Goal: Find specific page/section: Find specific page/section

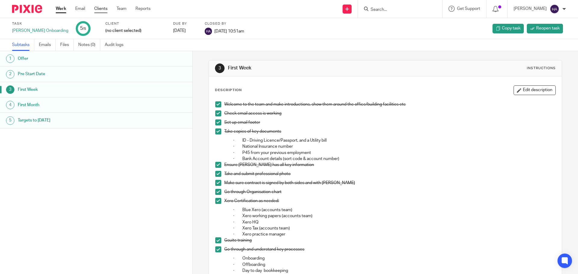
click at [104, 8] on link "Clients" at bounding box center [100, 9] width 13 height 6
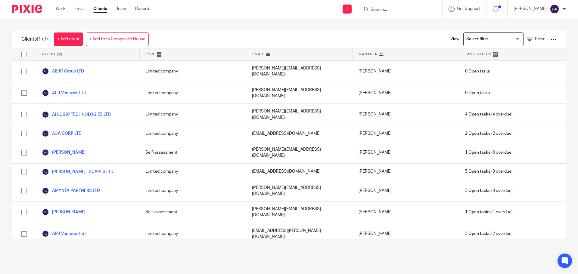
click at [551, 39] on div at bounding box center [554, 39] width 6 height 6
click at [293, 34] on div "Clients (177) + Add client + Add from Companies House View: Loading... Filter" at bounding box center [288, 39] width 553 height 18
click at [501, 36] on input "Search for option" at bounding box center [492, 39] width 56 height 11
click at [527, 39] on icon at bounding box center [530, 39] width 6 height 6
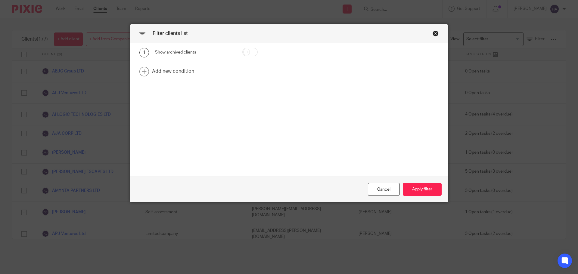
click at [434, 32] on div "Close this dialog window" at bounding box center [436, 33] width 6 height 6
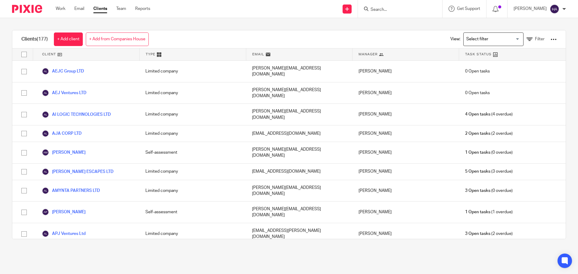
click at [551, 41] on div at bounding box center [554, 39] width 6 height 6
click at [317, 42] on div "Clients (177) + Add client + Add from Companies House View: Loading... Filter" at bounding box center [288, 39] width 553 height 18
click at [148, 11] on link "Reports" at bounding box center [142, 9] width 15 height 6
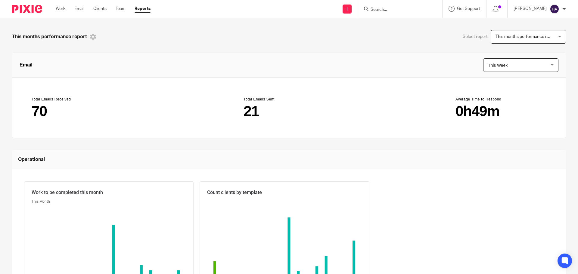
click at [90, 36] on icon at bounding box center [93, 37] width 6 height 6
click at [118, 31] on div "This months performance report" at bounding box center [150, 37] width 277 height 14
click at [498, 41] on span "This months performance report" at bounding box center [524, 36] width 56 height 13
click at [415, 50] on div "This months performance report Select report This months performance report Thi…" at bounding box center [289, 251] width 554 height 443
click at [488, 62] on span "This Week" at bounding box center [516, 65] width 56 height 13
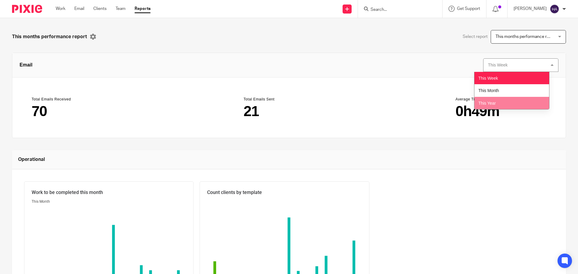
click at [482, 99] on li "This Year" at bounding box center [512, 103] width 75 height 13
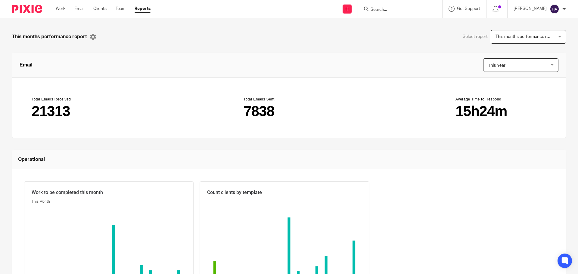
click at [408, 30] on div "This months performance report Select report This months performance report Thi…" at bounding box center [289, 146] width 578 height 256
click at [108, 6] on ul "Work Email Clients Team Reports" at bounding box center [108, 9] width 104 height 6
click at [94, 9] on link "Clients" at bounding box center [99, 9] width 13 height 6
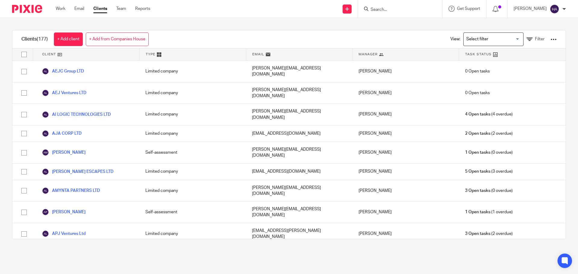
click at [60, 54] on icon at bounding box center [60, 54] width 5 height 5
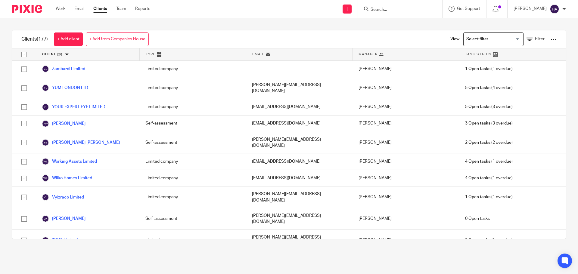
click at [60, 54] on icon at bounding box center [60, 54] width 5 height 5
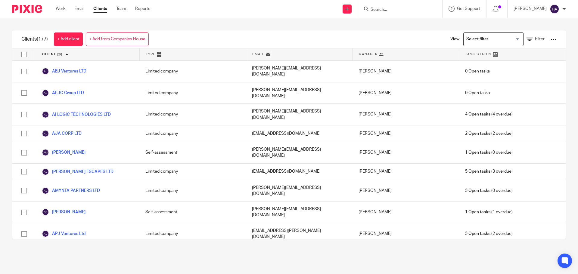
click at [171, 54] on div "Type" at bounding box center [193, 54] width 107 height 12
click at [154, 53] on span "Type" at bounding box center [151, 54] width 10 height 5
click at [157, 53] on icon at bounding box center [159, 54] width 5 height 5
click at [117, 57] on div "Client" at bounding box center [86, 54] width 107 height 12
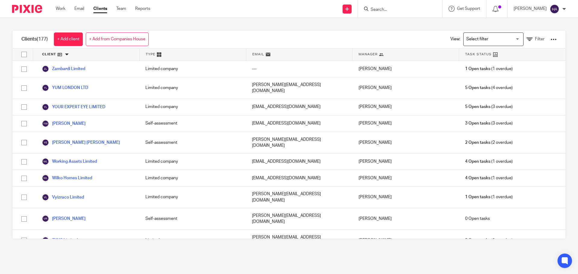
click at [158, 56] on icon at bounding box center [159, 54] width 5 height 5
click at [159, 56] on icon at bounding box center [159, 54] width 5 height 5
drag, startPoint x: 160, startPoint y: 55, endPoint x: 184, endPoint y: 53, distance: 23.9
click at [163, 54] on div "Type" at bounding box center [193, 54] width 107 height 12
click at [338, 50] on div "Email" at bounding box center [299, 54] width 107 height 12
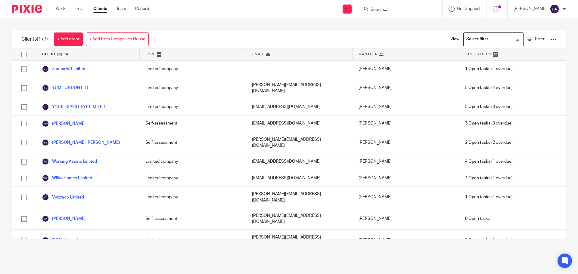
click at [504, 45] on div "Loading..." at bounding box center [493, 40] width 60 height 14
click at [559, 49] on div "Clients (177) + Add client + Add from Companies House View: Loading... Limited …" at bounding box center [289, 134] width 578 height 233
click at [552, 39] on div "View: Loading... Filter" at bounding box center [498, 39] width 133 height 18
click at [549, 39] on div "View: Loading... Filter" at bounding box center [498, 39] width 133 height 18
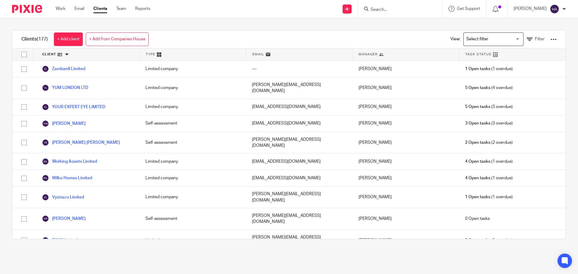
click at [551, 39] on div at bounding box center [554, 39] width 6 height 6
click at [513, 89] on link "Manage saved filters" at bounding box center [505, 88] width 84 height 9
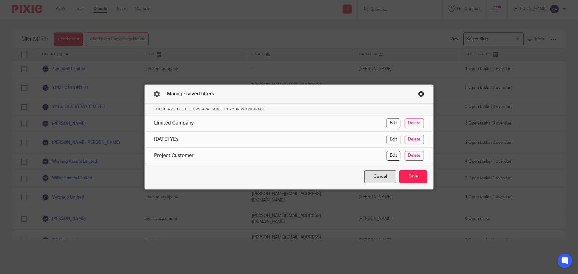
click at [370, 173] on div "Cancel" at bounding box center [380, 176] width 32 height 13
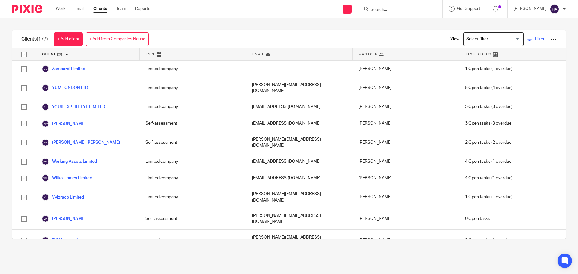
click at [533, 42] on link "Filter" at bounding box center [536, 39] width 18 height 6
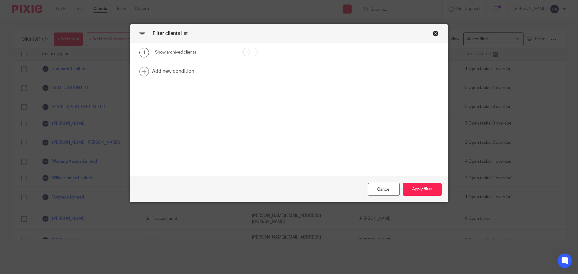
drag, startPoint x: 538, startPoint y: 42, endPoint x: 435, endPoint y: 33, distance: 103.3
click at [537, 42] on div "Filter clients list 1 Show archived clients Add new condition Cancel Apply filt…" at bounding box center [289, 137] width 578 height 274
click at [434, 34] on div "Close this dialog window" at bounding box center [436, 33] width 6 height 6
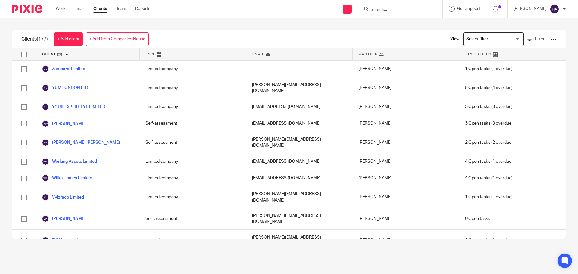
click at [551, 41] on div at bounding box center [554, 39] width 6 height 6
click at [526, 68] on link "Export clients to CSV file" at bounding box center [505, 71] width 84 height 9
click at [350, 22] on div "Clients (177) + Add client + Add from Companies House View: Loading... Filter C…" at bounding box center [289, 134] width 578 height 233
click at [353, 31] on div "Clients (177) + Add client + Add from Companies House View: Loading... Filter" at bounding box center [288, 39] width 553 height 18
click at [143, 8] on link "Reports" at bounding box center [142, 9] width 15 height 6
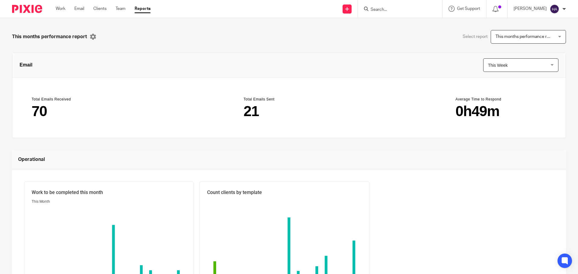
click at [114, 12] on div "Work Email Clients Team Reports Work Email Clients Team Reports Settings" at bounding box center [105, 9] width 110 height 18
